Goal: Information Seeking & Learning: Learn about a topic

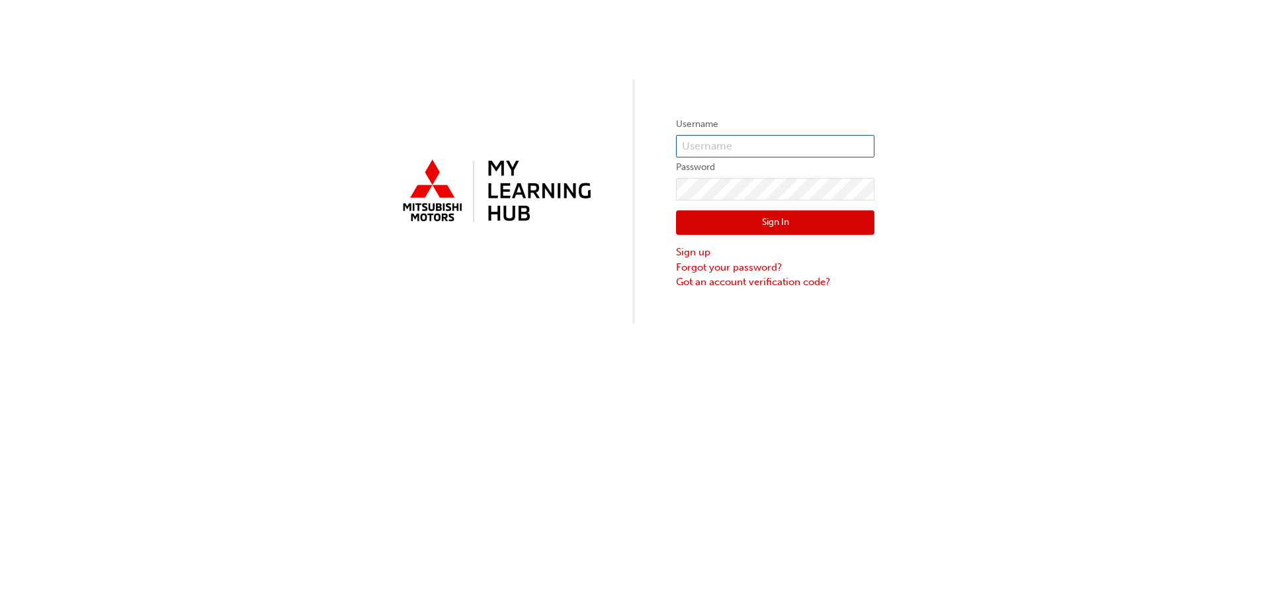
click at [717, 142] on input "text" at bounding box center [775, 146] width 198 height 22
type input "[PERSON_NAME][EMAIL_ADDRESS][PERSON_NAME][DOMAIN_NAME]"
click button "Sign In" at bounding box center [775, 222] width 198 height 25
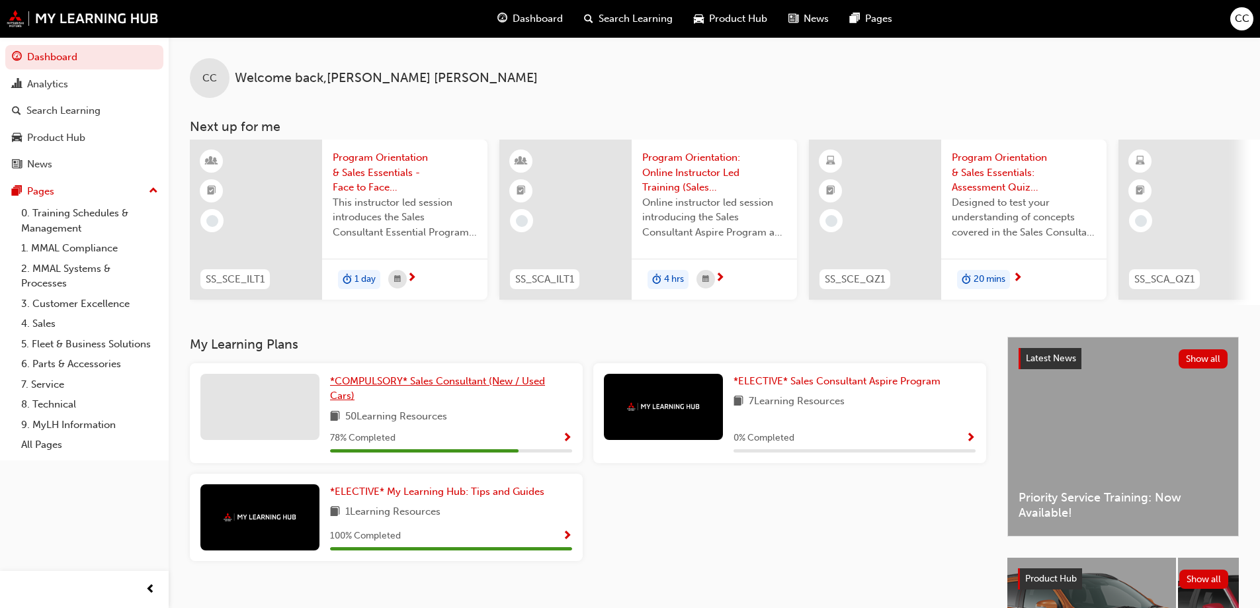
click at [440, 382] on span "*COMPULSORY* Sales Consultant (New / Used Cars)" at bounding box center [437, 388] width 215 height 27
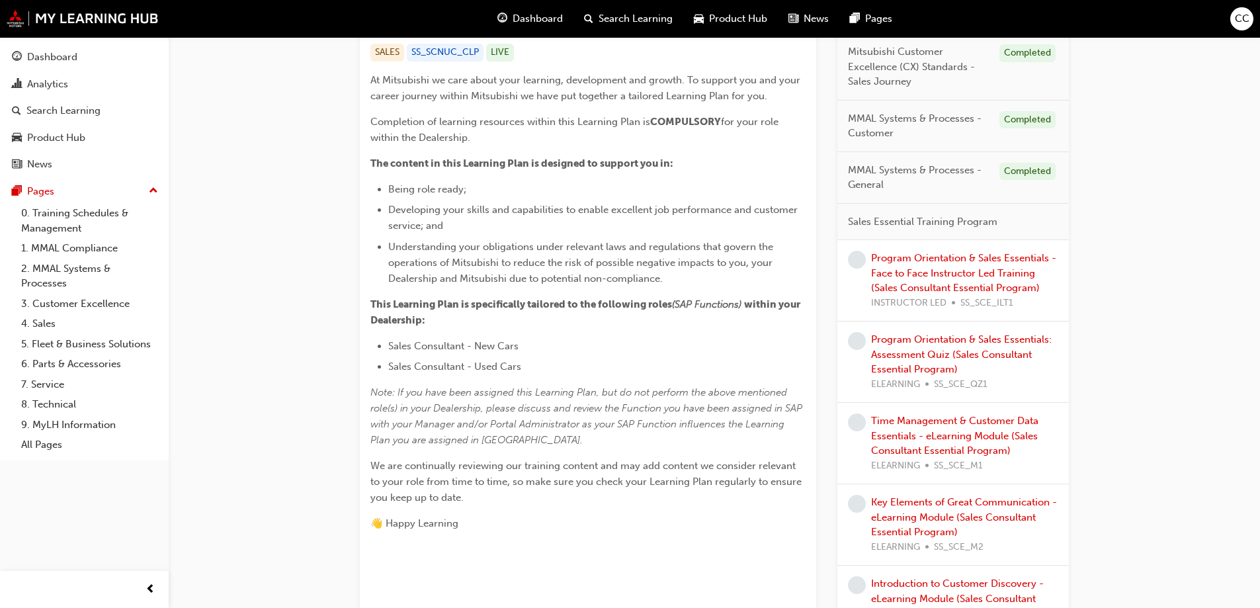
scroll to position [263, 0]
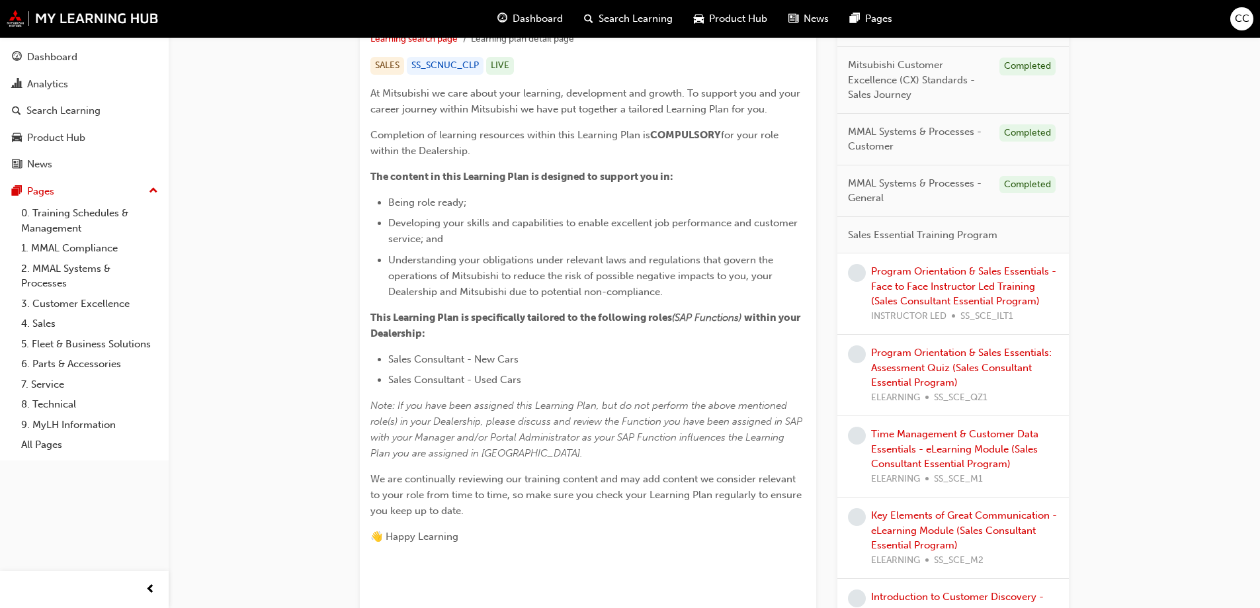
click at [976, 292] on div "Program Orientation & Sales Essentials - Face to Face Instructor Led Training (…" at bounding box center [964, 294] width 187 height 60
click at [940, 296] on link "Program Orientation & Sales Essentials - Face to Face Instructor Led Training (…" at bounding box center [963, 286] width 185 height 42
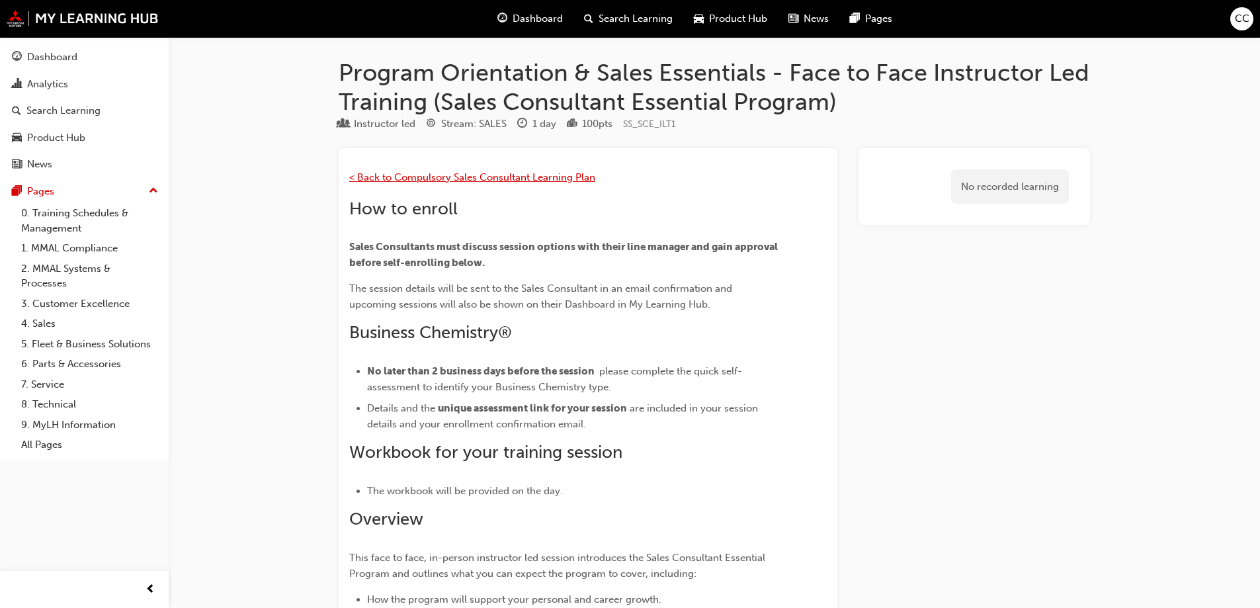
click at [419, 181] on span "< Back to Compulsory Sales Consultant Learning Plan" at bounding box center [472, 177] width 246 height 12
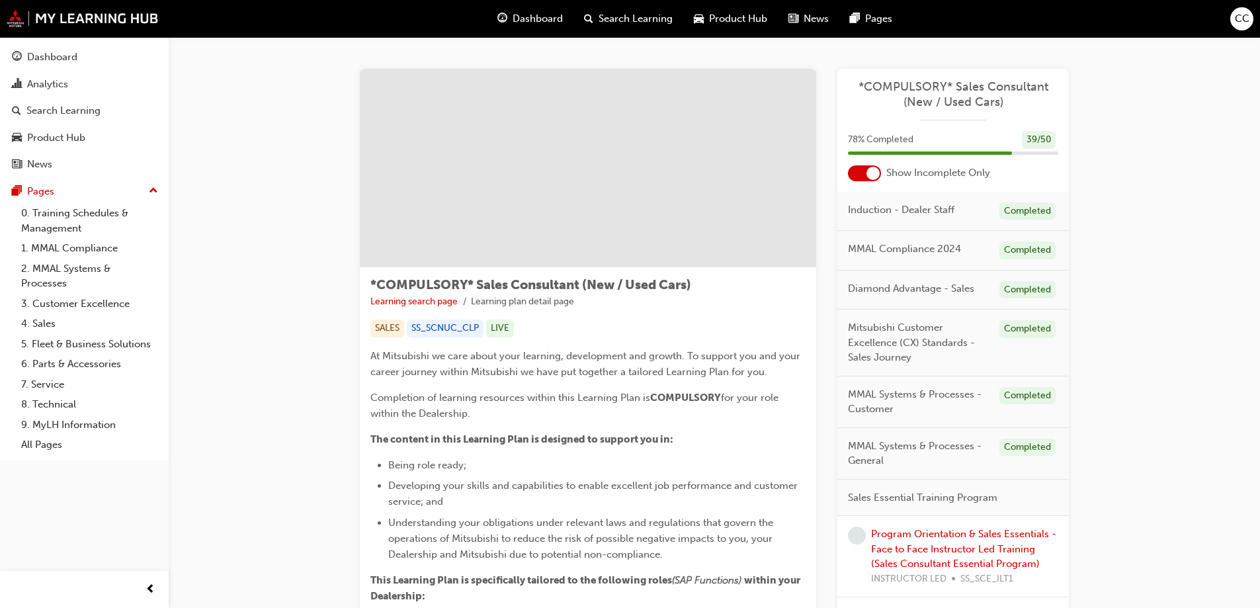
click at [892, 204] on span "Induction - Dealer Staff" at bounding box center [901, 209] width 107 height 15
click at [893, 208] on span "Induction - Dealer Staff" at bounding box center [901, 209] width 107 height 15
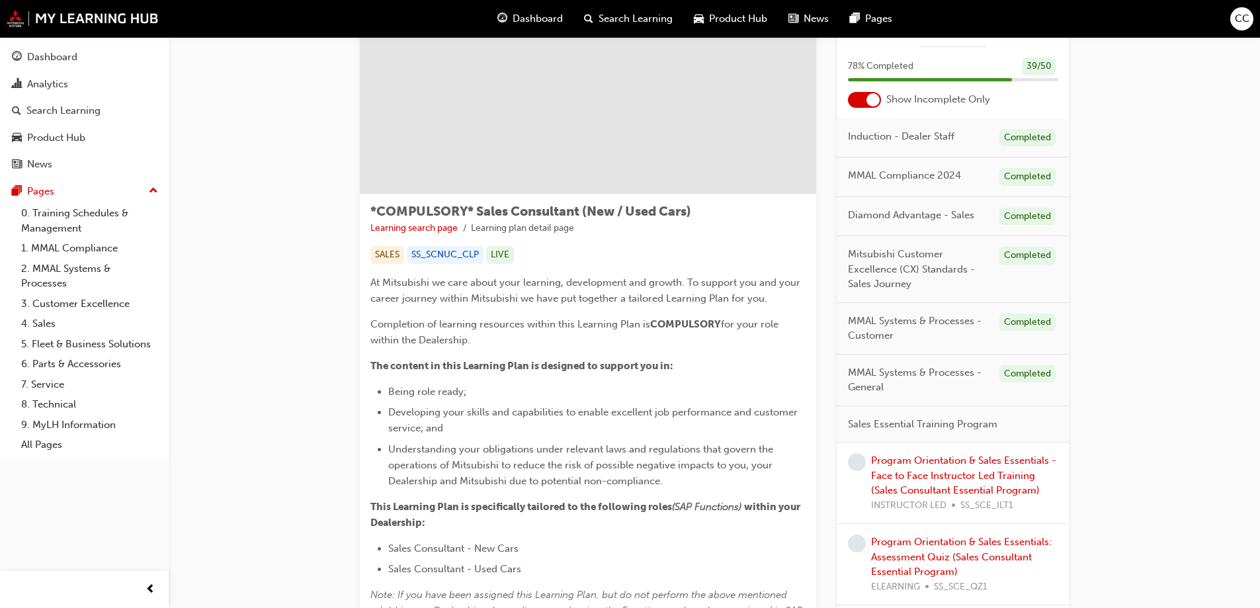
scroll to position [132, 0]
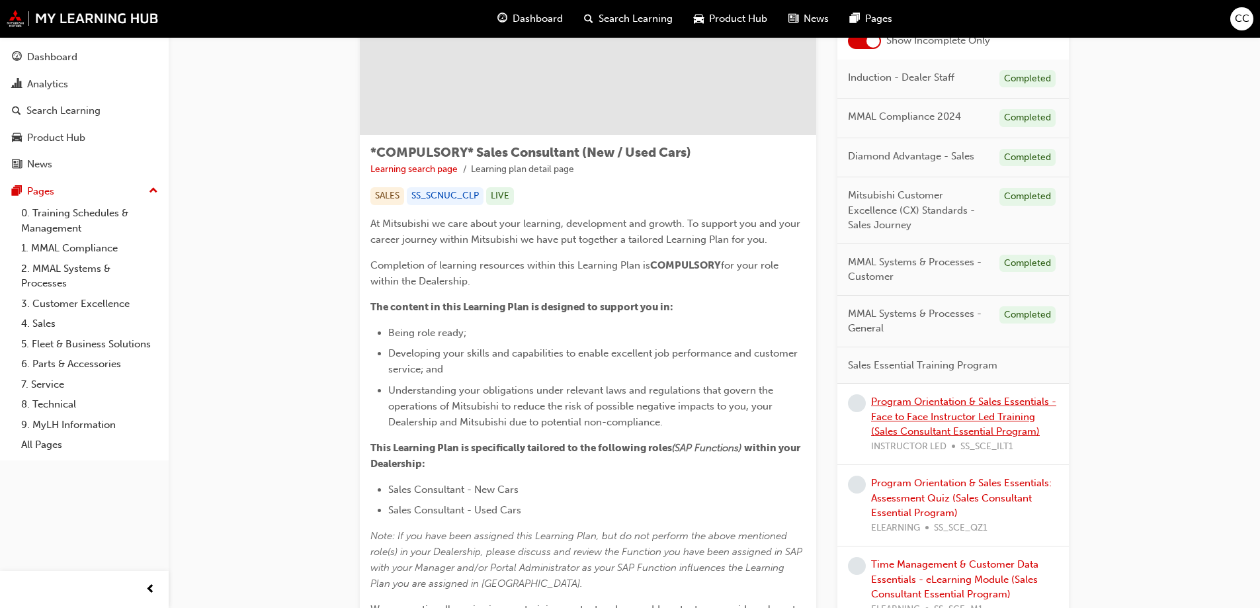
click at [914, 414] on link "Program Orientation & Sales Essentials - Face to Face Instructor Led Training (…" at bounding box center [963, 417] width 185 height 42
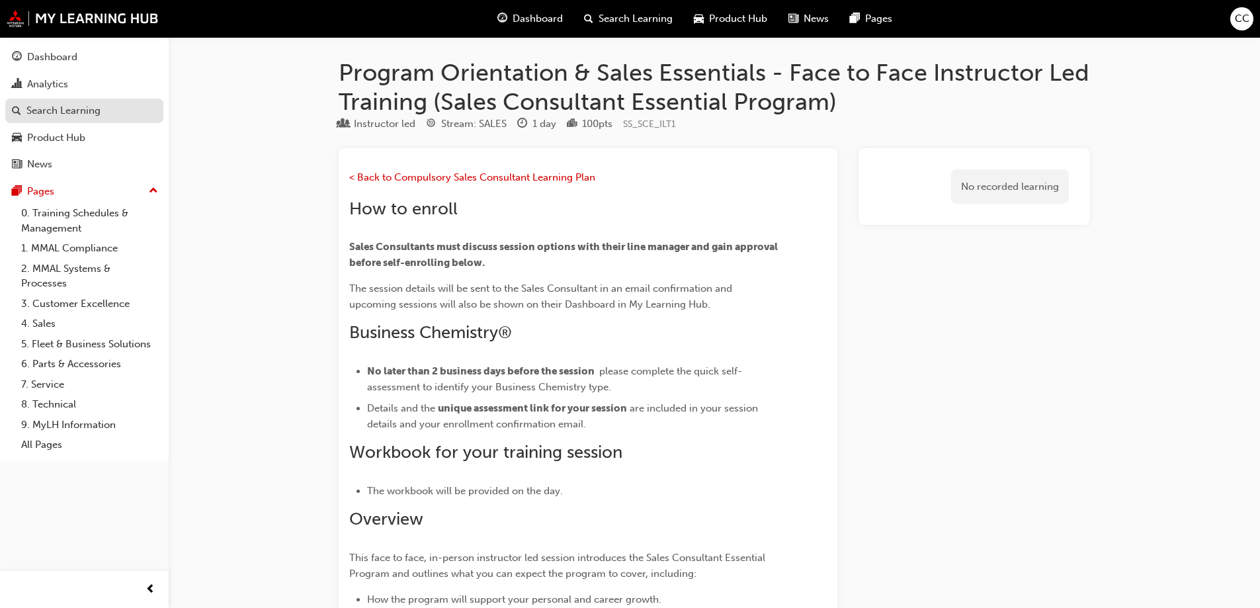
click at [46, 109] on div "Search Learning" at bounding box center [63, 110] width 74 height 15
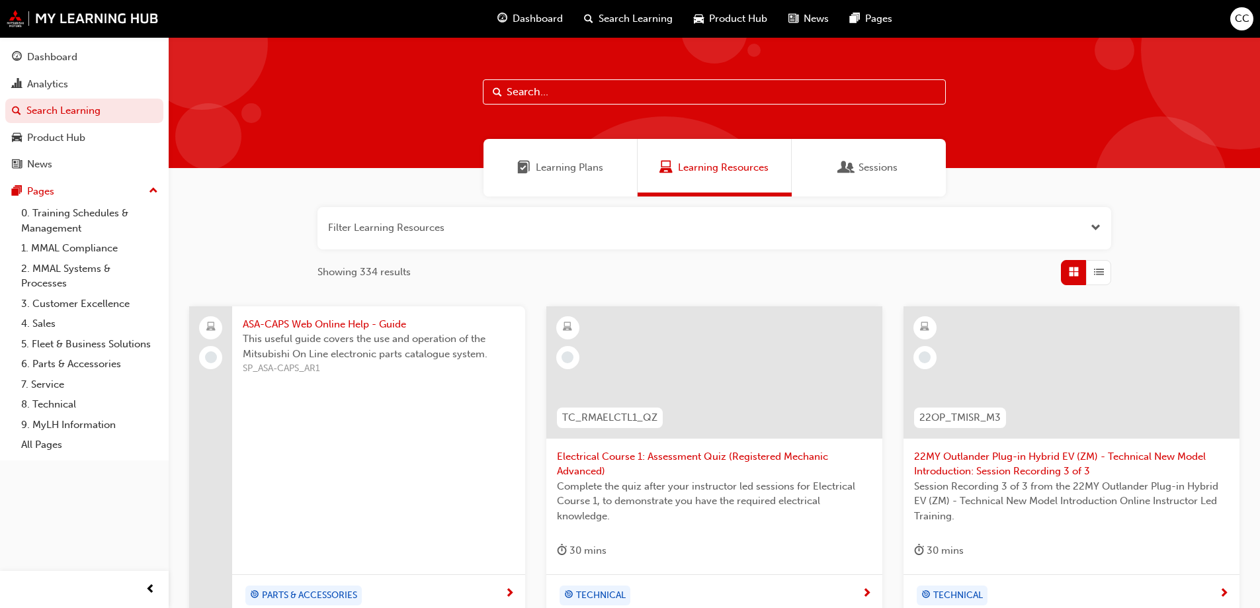
click at [573, 169] on span "Learning Plans" at bounding box center [569, 167] width 67 height 15
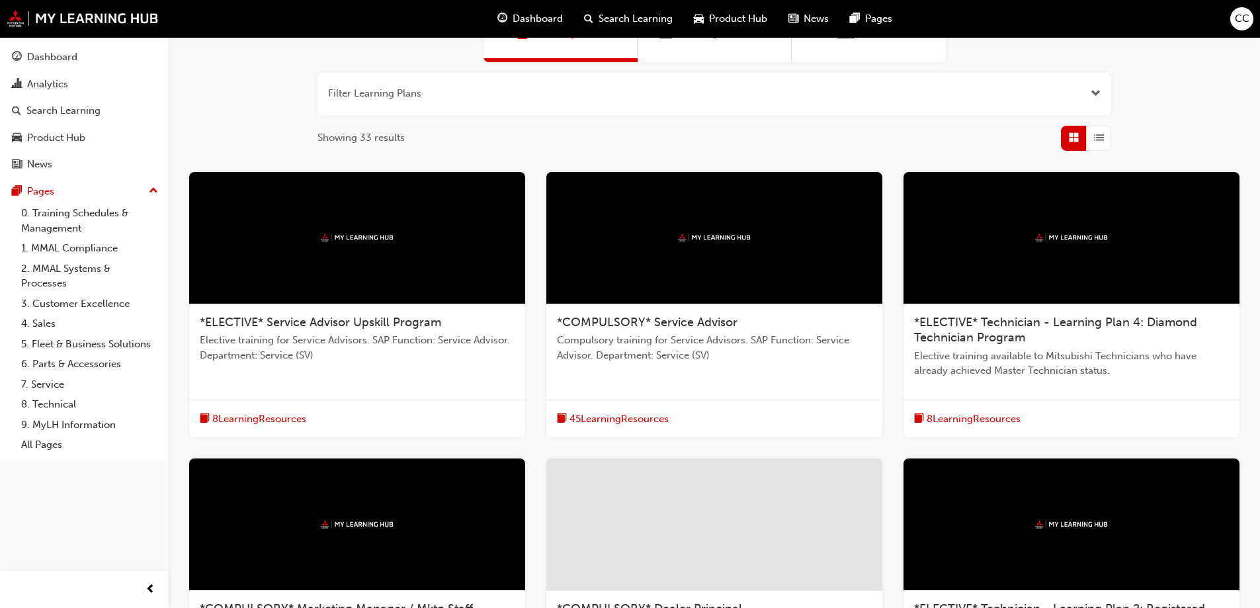
scroll to position [30, 0]
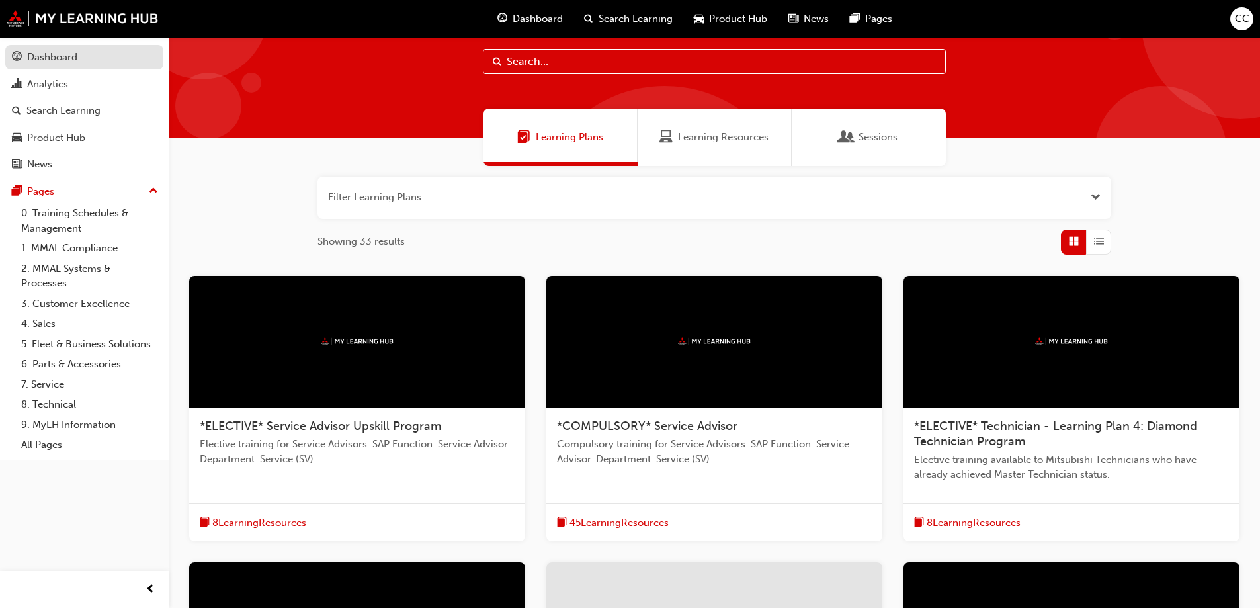
click at [40, 56] on div "Dashboard" at bounding box center [52, 57] width 50 height 15
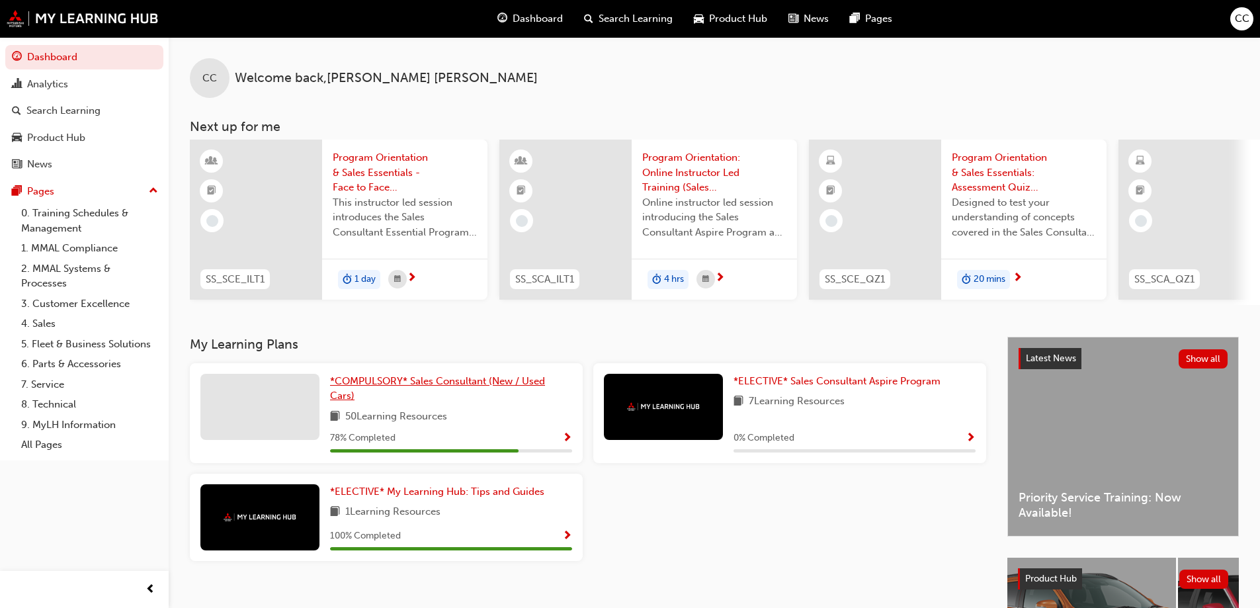
click at [371, 384] on span "*COMPULSORY* Sales Consultant (New / Used Cars)" at bounding box center [437, 388] width 215 height 27
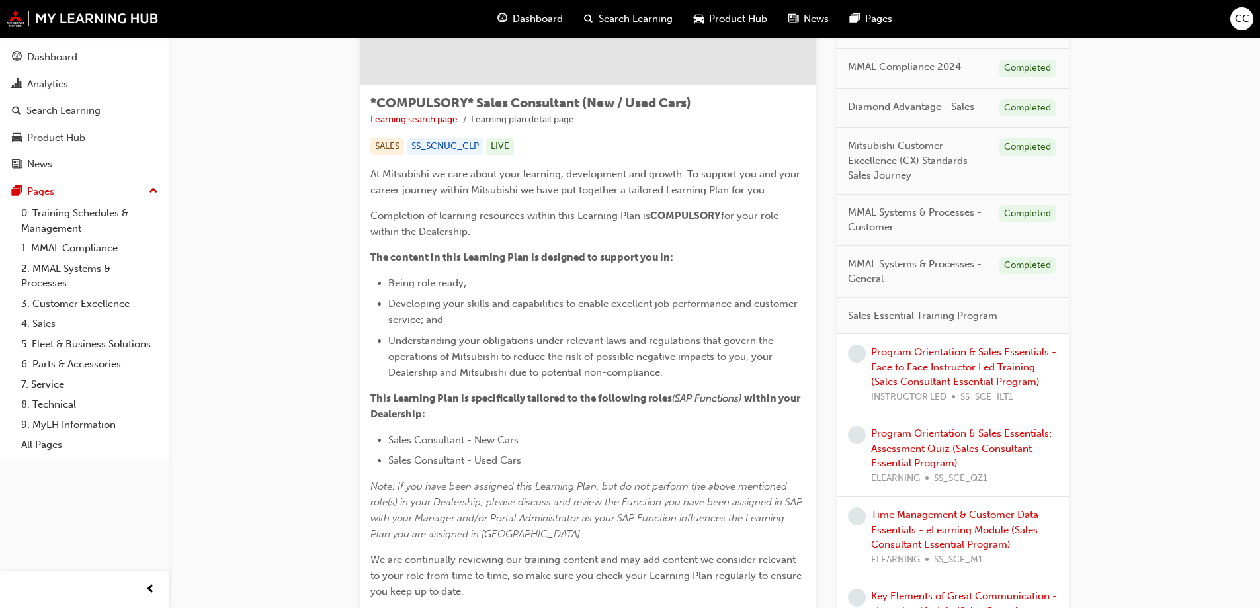
scroll to position [265, 0]
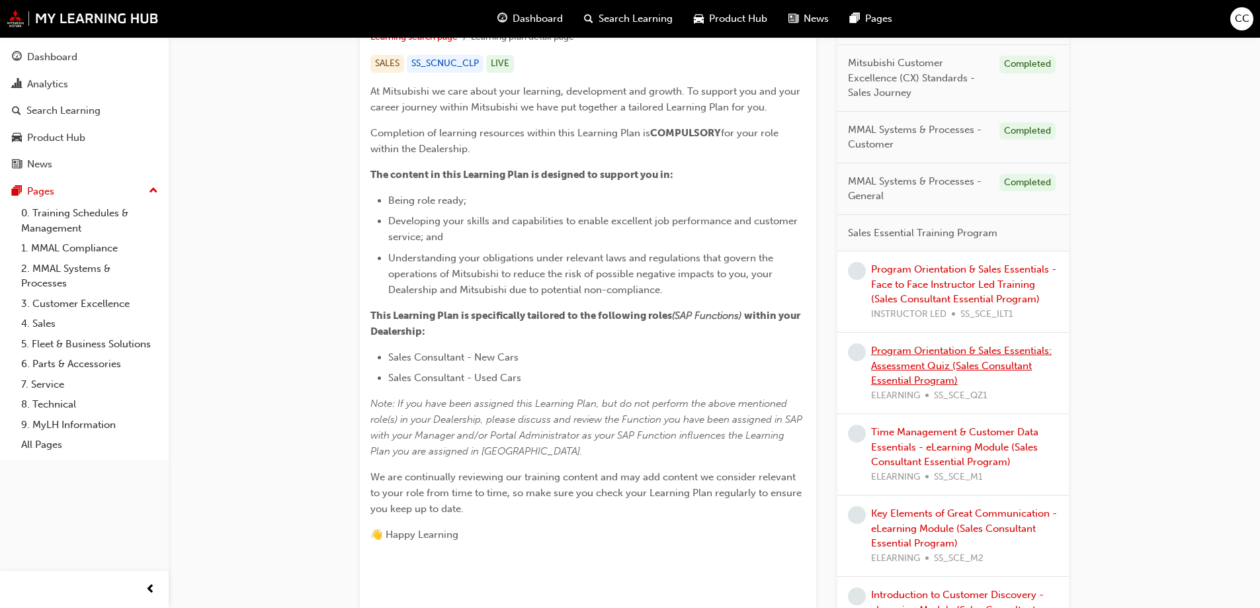
click at [920, 349] on link "Program Orientation & Sales Essentials: Assessment Quiz (Sales Consultant Essen…" at bounding box center [961, 366] width 181 height 42
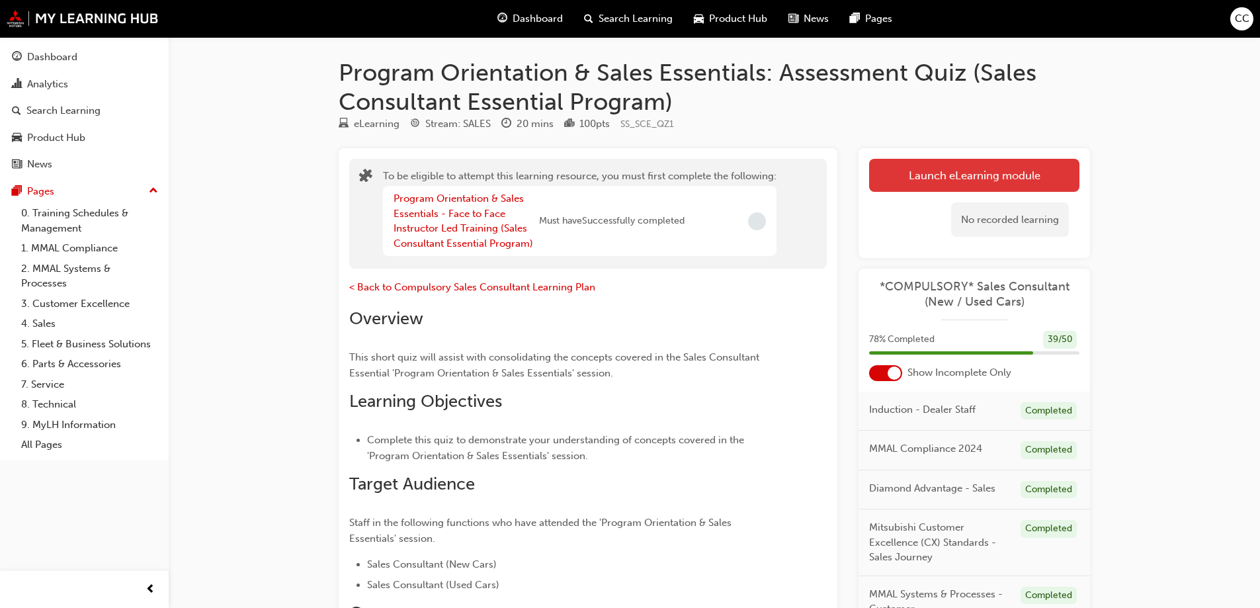
click at [943, 177] on button "Launch eLearning module" at bounding box center [974, 175] width 210 height 33
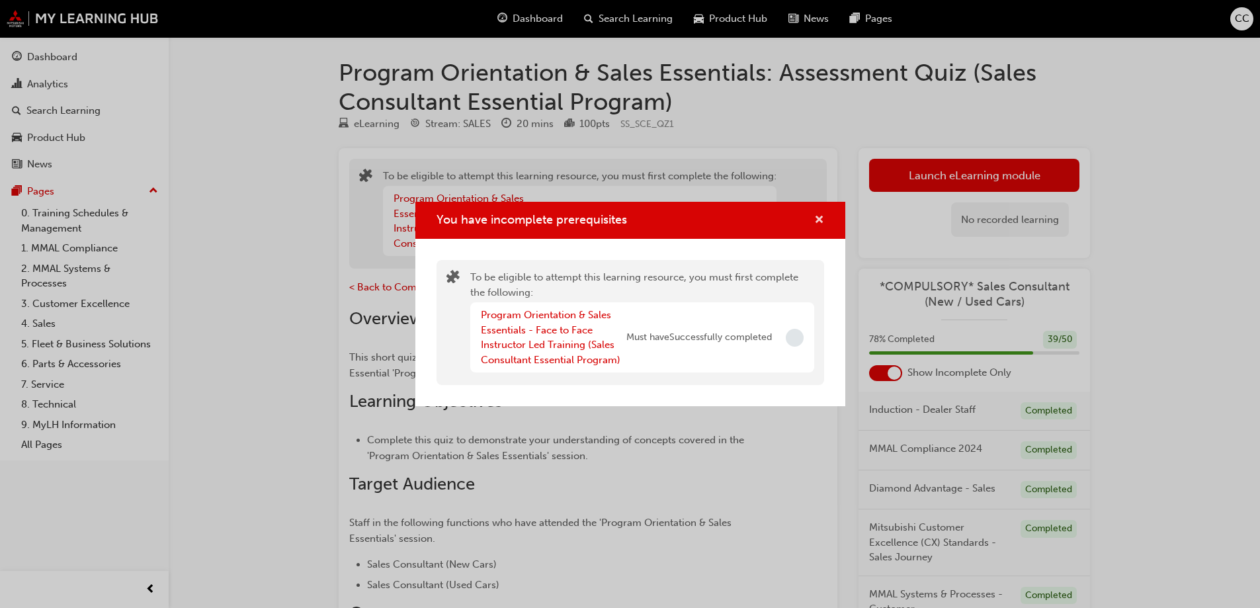
click at [819, 219] on span "cross-icon" at bounding box center [820, 221] width 10 height 12
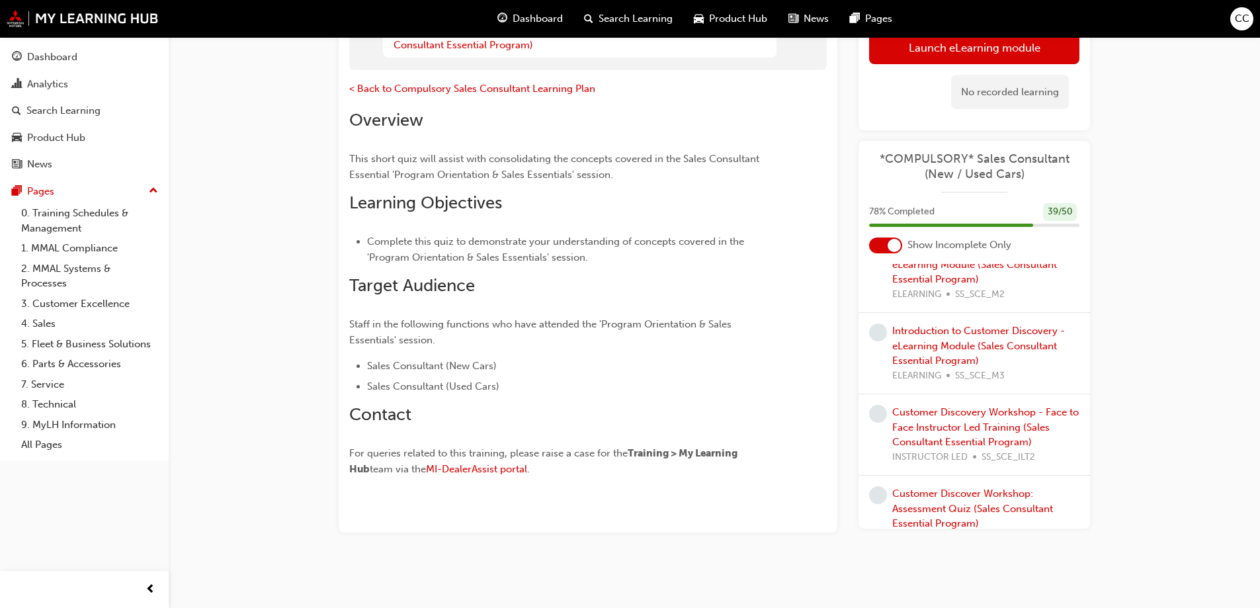
scroll to position [464, 0]
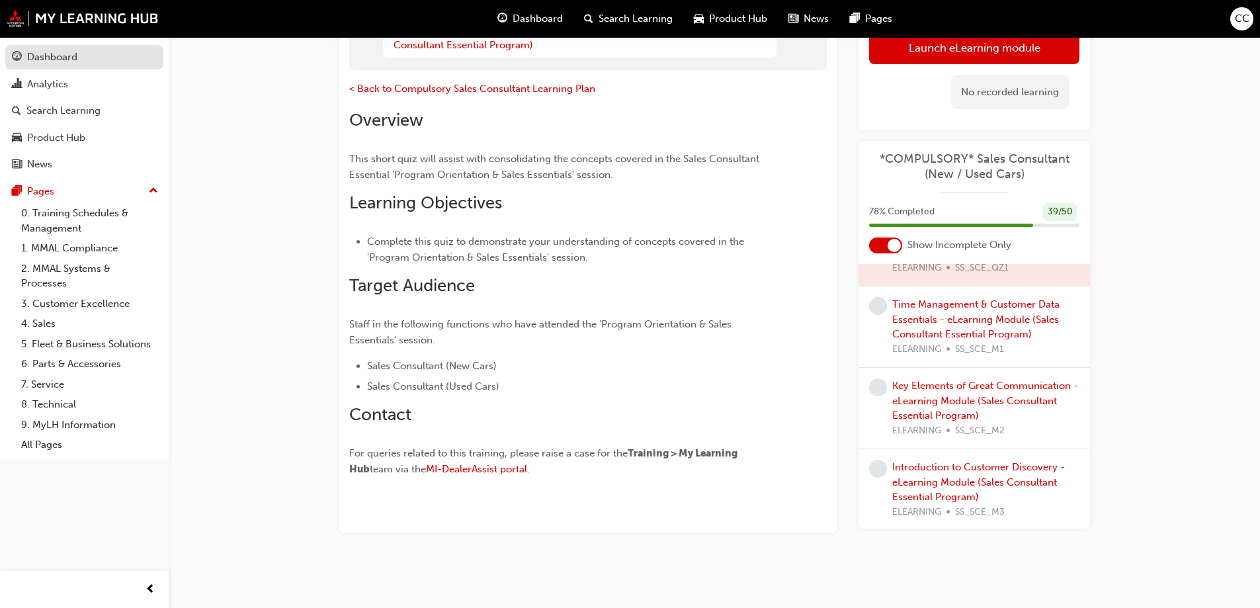
click at [54, 54] on div "Dashboard" at bounding box center [52, 57] width 50 height 15
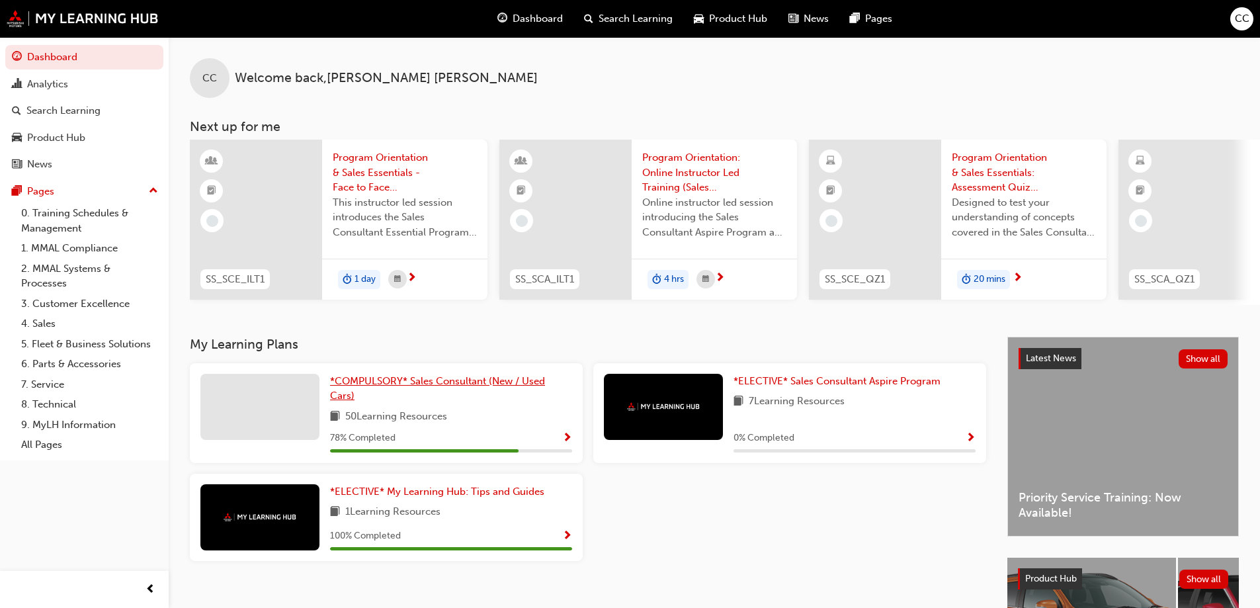
click at [435, 380] on link "*COMPULSORY* Sales Consultant (New / Used Cars)" at bounding box center [451, 389] width 242 height 30
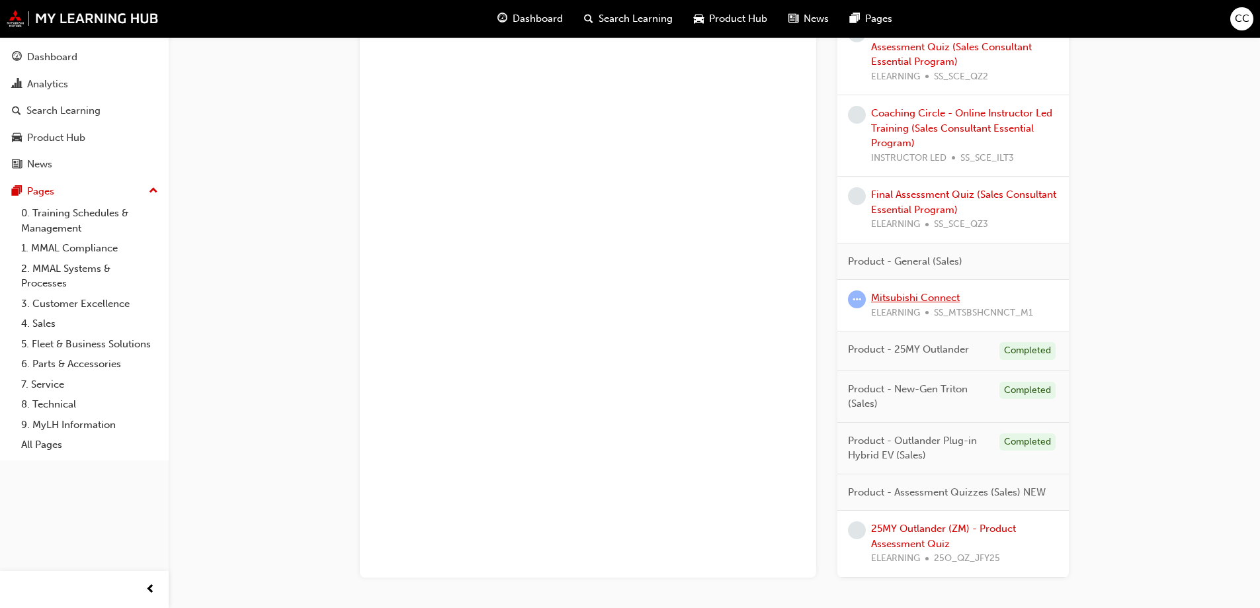
click at [938, 301] on link "Mitsubishi Connect" at bounding box center [915, 298] width 89 height 12
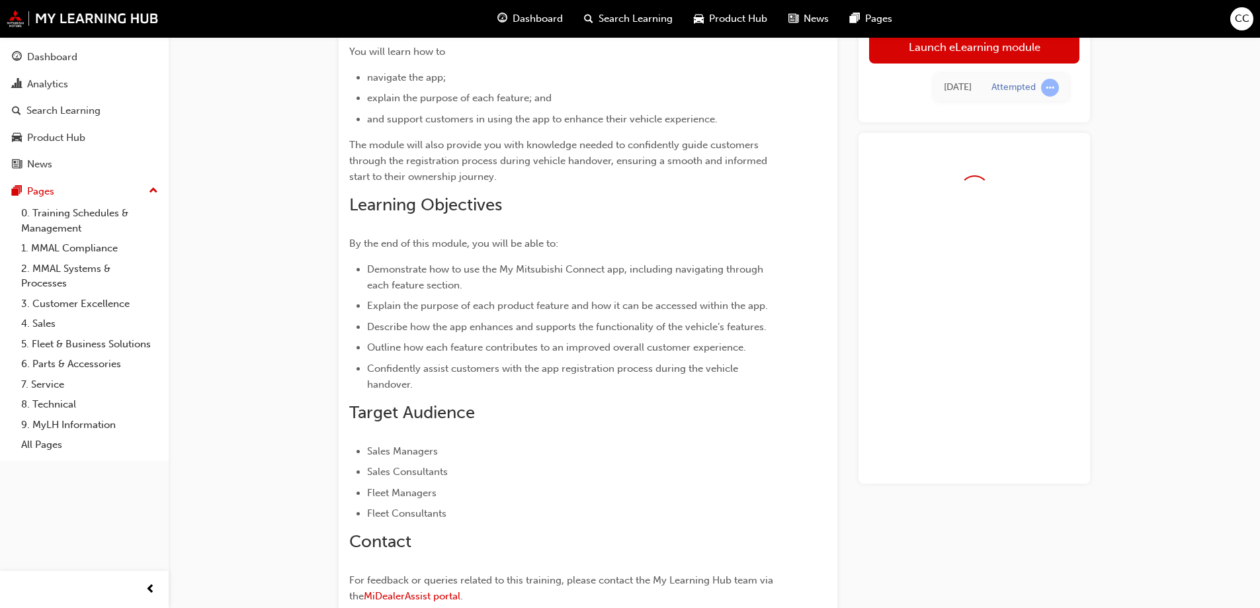
scroll to position [174, 0]
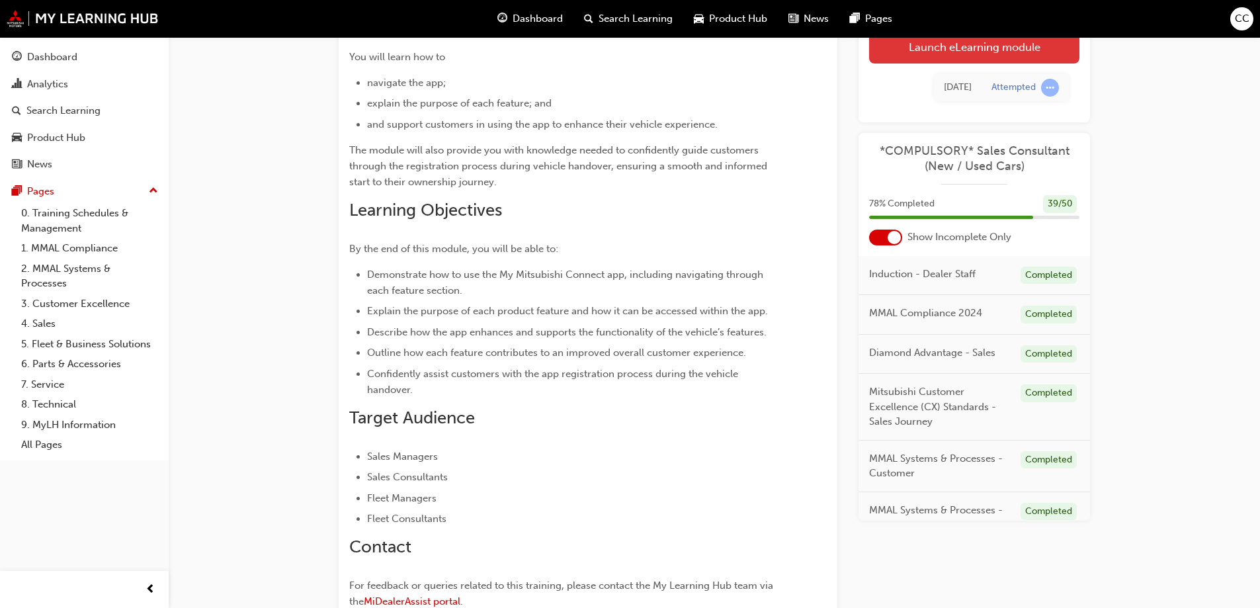
click at [935, 53] on link "Launch eLearning module" at bounding box center [974, 46] width 210 height 33
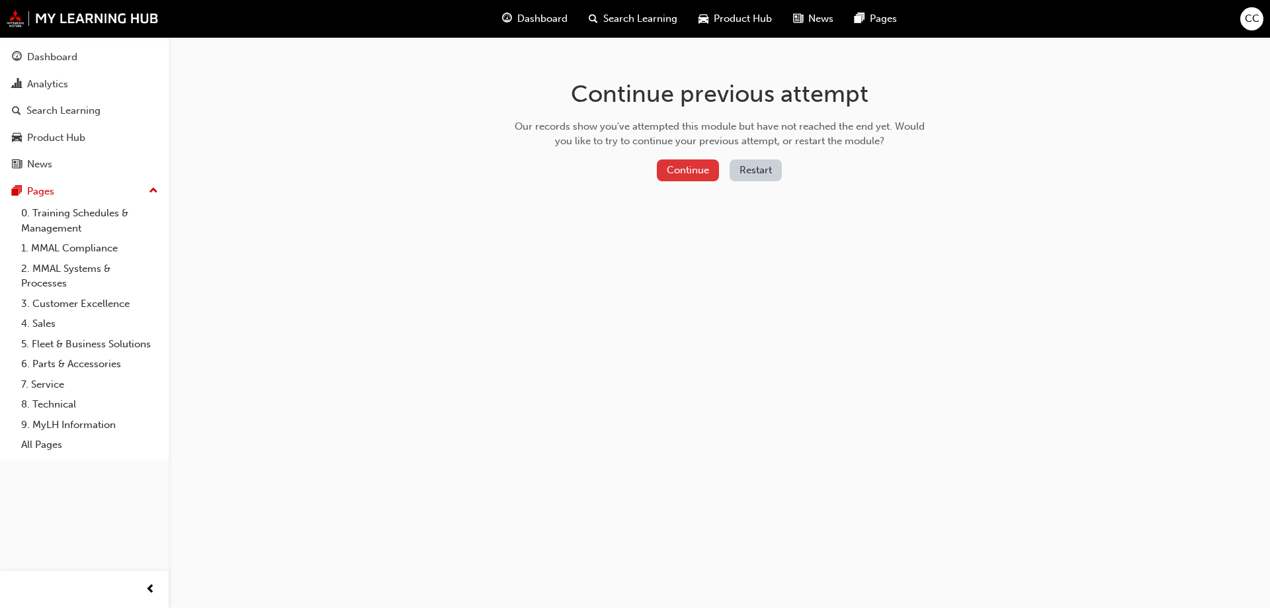
click at [696, 175] on button "Continue" at bounding box center [688, 170] width 62 height 22
